Goal: Task Accomplishment & Management: Manage account settings

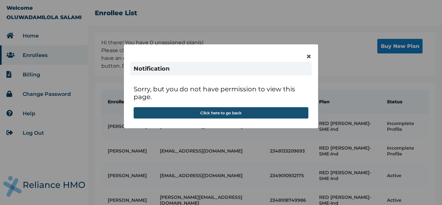
click at [230, 114] on button "Click here to go back" at bounding box center [221, 112] width 175 height 11
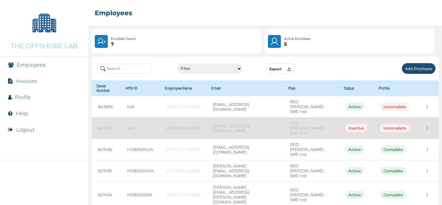
click at [33, 130] on button "Logout" at bounding box center [25, 130] width 18 height 6
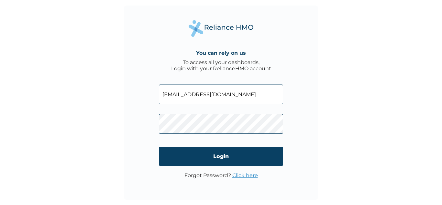
click at [215, 94] on input "hr@theoffshorelab.com" at bounding box center [221, 95] width 124 height 20
paste input "HOB/10005/A"
type input "HOB/10005/A"
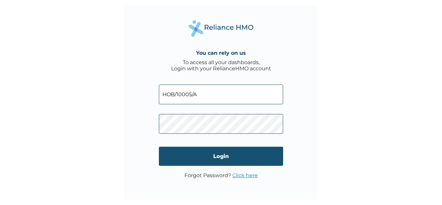
click at [176, 154] on input "Login" at bounding box center [221, 156] width 124 height 19
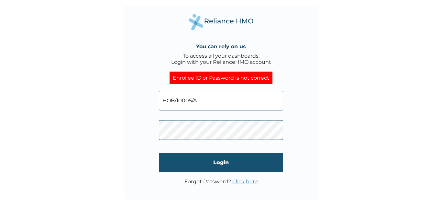
click at [183, 159] on input "Login" at bounding box center [221, 162] width 124 height 19
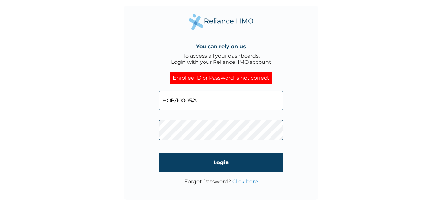
click at [210, 181] on p "Forgot Password? Click here" at bounding box center [222, 181] width 74 height 6
click at [242, 180] on link "Click here" at bounding box center [246, 181] width 26 height 6
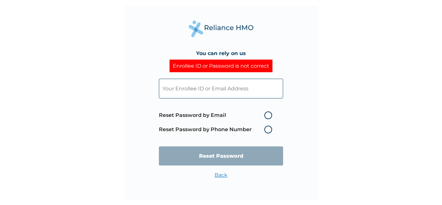
click at [242, 117] on label "Reset Password by Email" at bounding box center [217, 115] width 117 height 8
click at [256, 117] on input "Reset Password by Email" at bounding box center [261, 115] width 10 height 10
radio input "true"
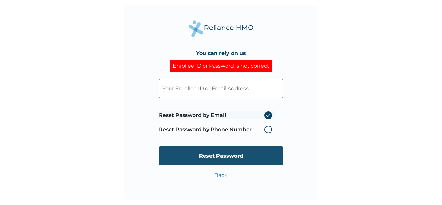
click at [227, 158] on input "Reset Password" at bounding box center [221, 155] width 124 height 19
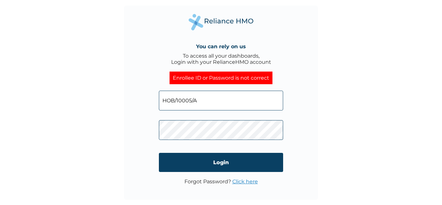
click at [211, 99] on input "HOB/10005/A" at bounding box center [221, 101] width 124 height 20
type input "[EMAIL_ADDRESS][DOMAIN_NAME]"
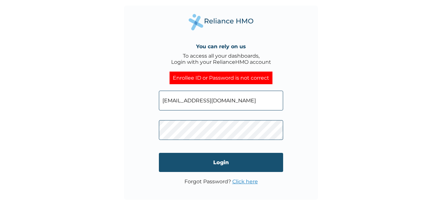
click at [200, 161] on input "Login" at bounding box center [221, 162] width 124 height 19
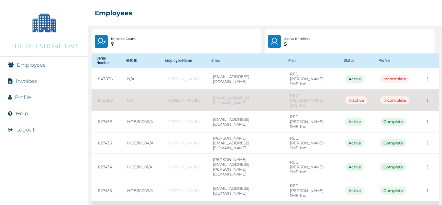
scroll to position [25, 0]
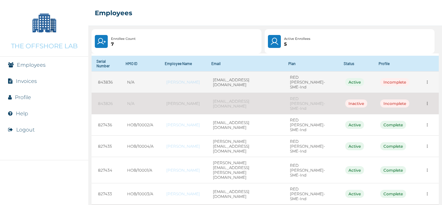
click at [427, 82] on button "more" at bounding box center [428, 82] width 10 height 10
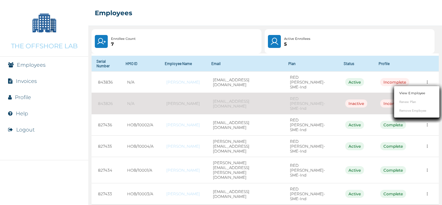
click at [416, 89] on li "View Employee" at bounding box center [416, 93] width 45 height 9
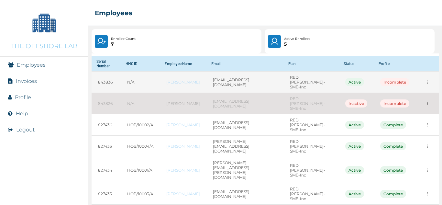
click at [425, 82] on icon "more" at bounding box center [427, 82] width 5 height 5
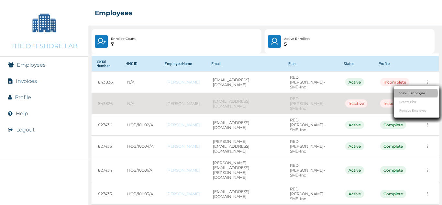
click at [410, 90] on li "View Employee" at bounding box center [416, 93] width 45 height 9
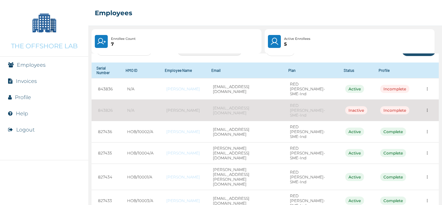
scroll to position [22, 0]
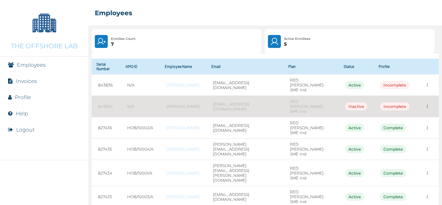
click at [423, 101] on button "more" at bounding box center [428, 106] width 10 height 10
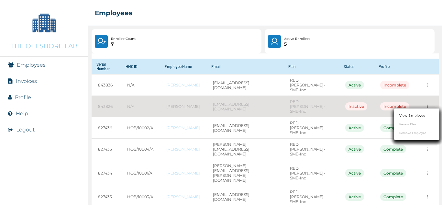
click at [416, 39] on div at bounding box center [221, 102] width 442 height 205
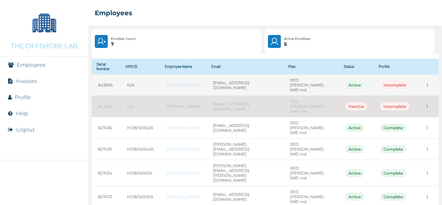
drag, startPoint x: 211, startPoint y: 82, endPoint x: 292, endPoint y: 90, distance: 82.0
click at [284, 90] on td "chiamaka.enoch@theoffshorelab.com" at bounding box center [245, 84] width 77 height 21
click at [293, 90] on td "RED BERYL-SME-Ind" at bounding box center [311, 84] width 55 height 21
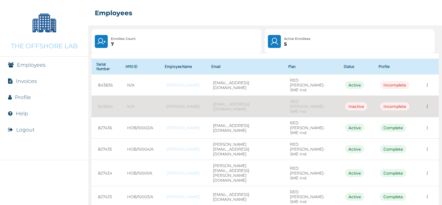
click at [39, 127] on li "Logout" at bounding box center [44, 129] width 88 height 16
click at [30, 129] on button "Logout" at bounding box center [25, 130] width 18 height 6
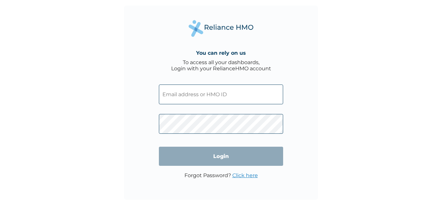
type input "[EMAIL_ADDRESS][DOMAIN_NAME]"
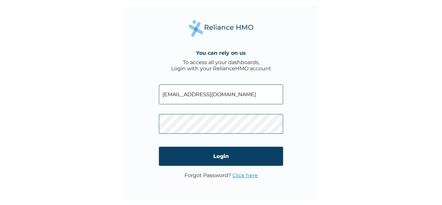
click at [207, 175] on p "Forgot Password? Click here" at bounding box center [222, 175] width 74 height 6
click at [241, 176] on link "Click here" at bounding box center [246, 175] width 26 height 6
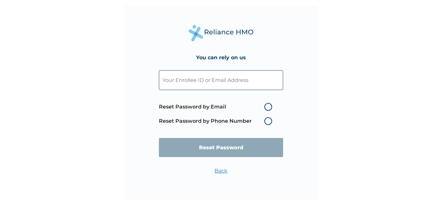
click at [192, 79] on input "text" at bounding box center [221, 80] width 124 height 20
paste input "FoNhBfto69"
type input "FoNhBfto69"
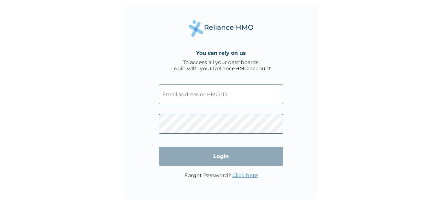
type input "[EMAIL_ADDRESS][DOMAIN_NAME]"
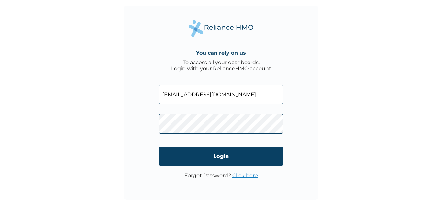
click at [236, 177] on link "Click here" at bounding box center [246, 175] width 26 height 6
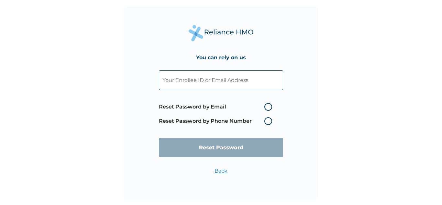
click at [189, 76] on input "text" at bounding box center [221, 80] width 124 height 20
paste input "chiamaka.enoch@theoffshorelab.com"
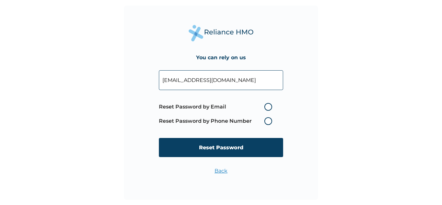
type input "chiamaka.enoch@theoffshorelab.com"
click at [267, 106] on label "Reset Password by Email" at bounding box center [217, 107] width 117 height 8
click at [266, 106] on input "Reset Password by Email" at bounding box center [261, 107] width 10 height 10
radio input "true"
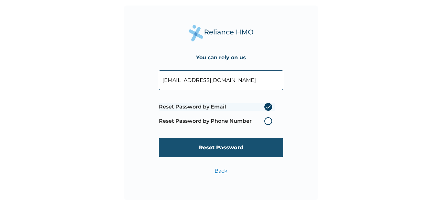
click at [222, 151] on input "Reset Password" at bounding box center [221, 147] width 124 height 19
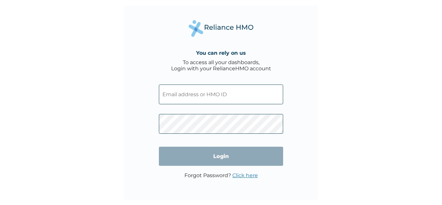
type input "[EMAIL_ADDRESS][DOMAIN_NAME]"
click at [246, 157] on input "Login" at bounding box center [221, 156] width 124 height 19
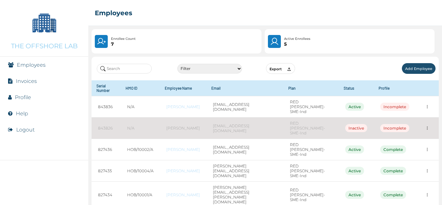
click at [28, 127] on button "Logout" at bounding box center [25, 130] width 18 height 6
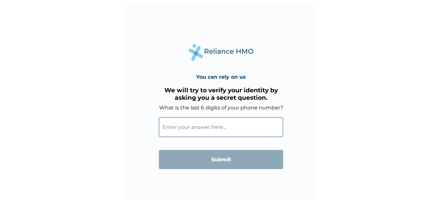
click at [205, 127] on input "What is the last 6 digits of your phone number?" at bounding box center [221, 127] width 124 height 20
drag, startPoint x: 162, startPoint y: 108, endPoint x: 298, endPoint y: 109, distance: 136.4
click at [298, 109] on div "You can rely on us We will try to verify your identity by asking you a secret q…" at bounding box center [221, 103] width 194 height 194
copy label "What is the last 6 digits of your phone number?"
click at [226, 125] on input "What is the last 6 digits of your phone number?" at bounding box center [221, 127] width 124 height 20
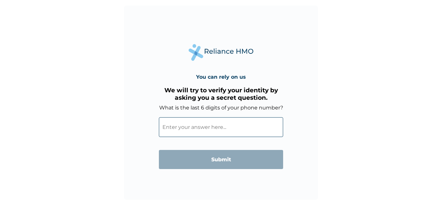
paste input "209693"
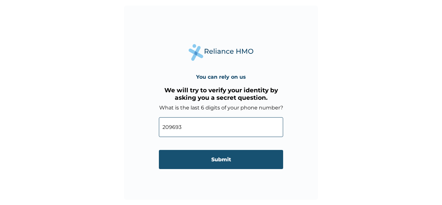
type input "209693"
click at [198, 161] on input "Submit" at bounding box center [221, 159] width 124 height 19
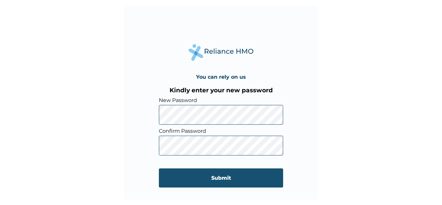
click at [165, 175] on input "Submit" at bounding box center [221, 177] width 124 height 19
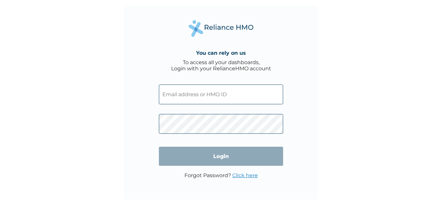
type input "hr@theoffshorelab.com"
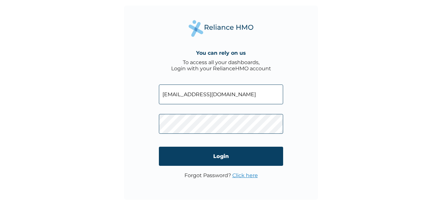
click at [222, 97] on input "hr@theoffshorelab.com" at bounding box center [221, 95] width 124 height 20
type input "c"
paste input "chiamaka.enoch@theoffshorelab.com"
type input "chiamaka.enoch@theoffshorelab.com"
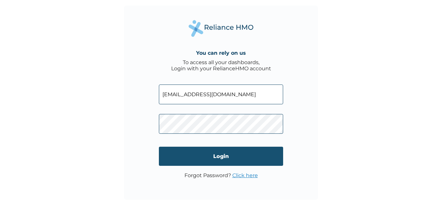
click at [169, 157] on input "Login" at bounding box center [221, 156] width 124 height 19
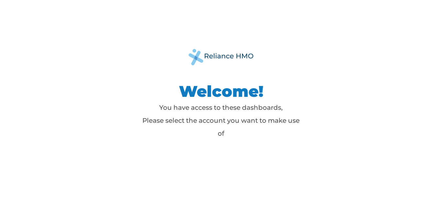
click at [247, 151] on div "Welcome! You have access to these dashboards, Please select the account you wan…" at bounding box center [220, 102] width 291 height 107
click at [251, 159] on div "Welcome! You have access to these dashboards, Please select the account you wan…" at bounding box center [221, 102] width 442 height 205
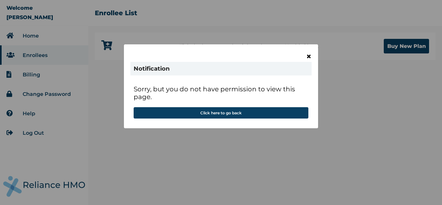
click at [309, 56] on span "×" at bounding box center [309, 56] width 6 height 11
